Goal: Task Accomplishment & Management: Complete application form

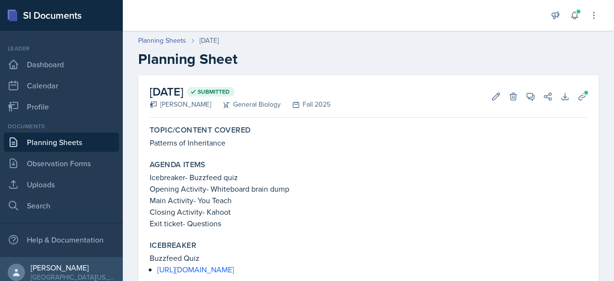
click at [63, 142] on link "Planning Sheets" at bounding box center [61, 141] width 115 height 19
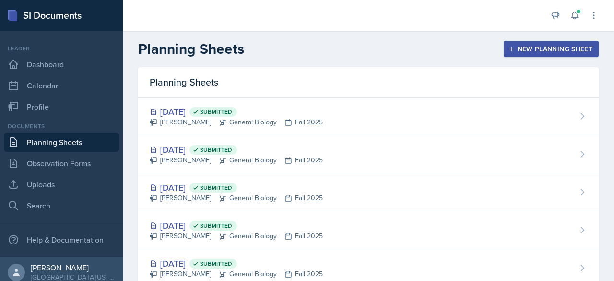
click at [523, 45] on div "New Planning Sheet" at bounding box center [551, 49] width 83 height 8
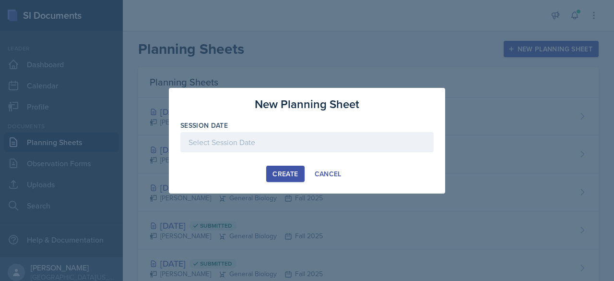
click at [282, 173] on div "Create" at bounding box center [285, 174] width 25 height 8
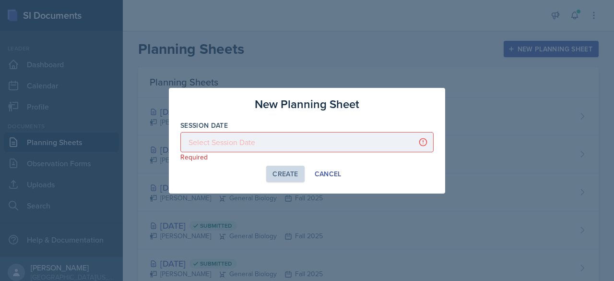
click at [274, 156] on p "Required" at bounding box center [306, 157] width 253 height 10
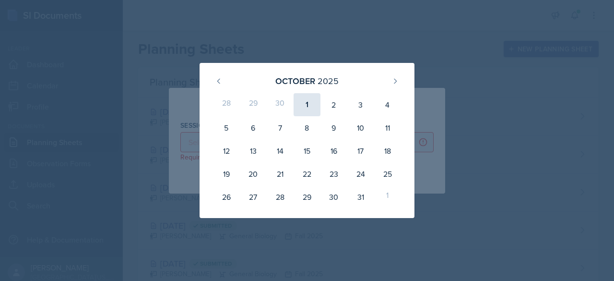
click at [311, 101] on div "1" at bounding box center [307, 104] width 27 height 23
type input "[DATE]"
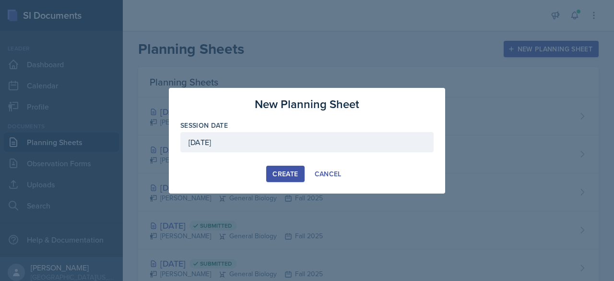
click at [287, 175] on div "Create" at bounding box center [285, 174] width 25 height 8
